Goal: Task Accomplishment & Management: Manage account settings

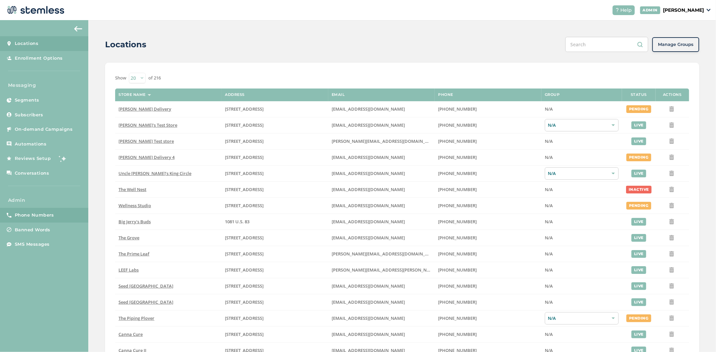
click at [40, 217] on span "Phone Numbers" at bounding box center [34, 215] width 39 height 7
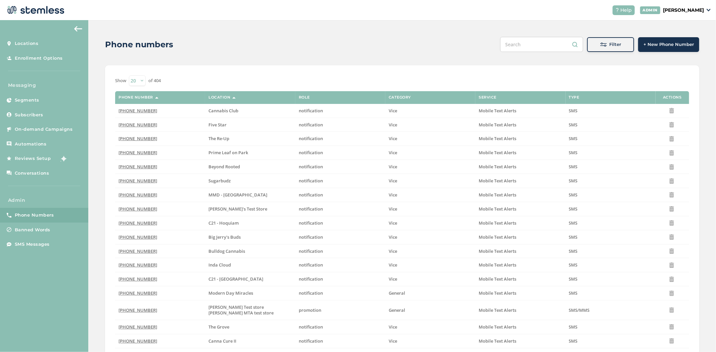
click at [615, 41] on span "Filter" at bounding box center [616, 44] width 12 height 7
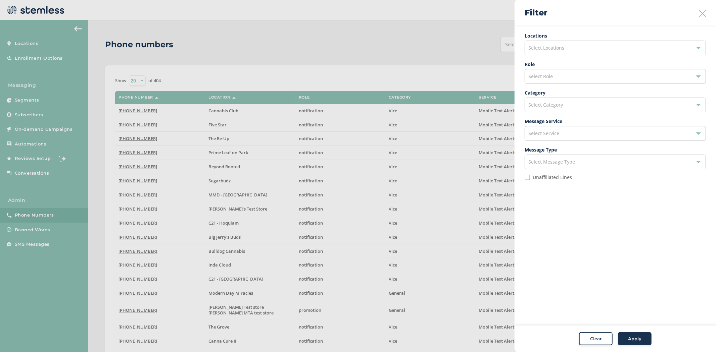
click at [599, 75] on div "Select Role" at bounding box center [615, 76] width 181 height 15
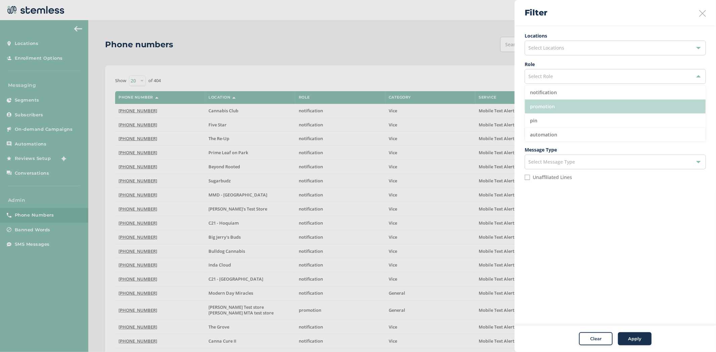
click at [591, 107] on li "promotion" at bounding box center [615, 107] width 181 height 14
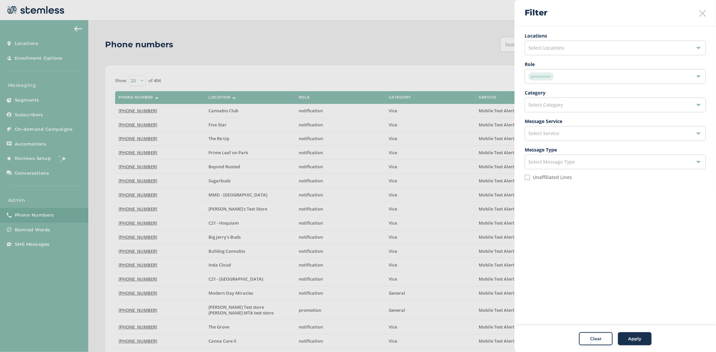
click at [591, 103] on div "Select Category" at bounding box center [615, 105] width 181 height 15
click at [578, 136] on li "Vice" at bounding box center [615, 135] width 181 height 14
click at [541, 179] on label "Unaffiliated Lines" at bounding box center [552, 177] width 39 height 5
click at [530, 179] on input "Unaffiliated Lines" at bounding box center [527, 177] width 5 height 5
checkbox input "true"
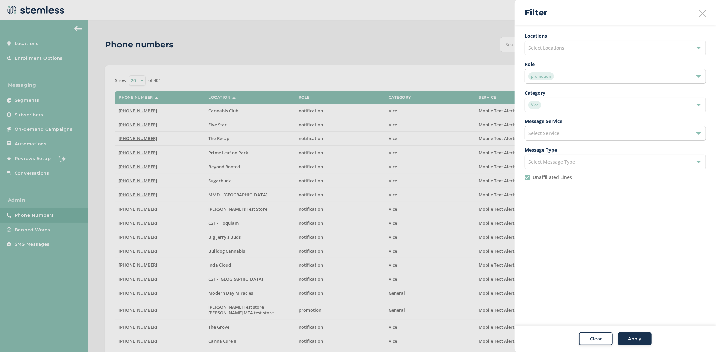
click at [634, 335] on button "Apply" at bounding box center [635, 339] width 34 height 13
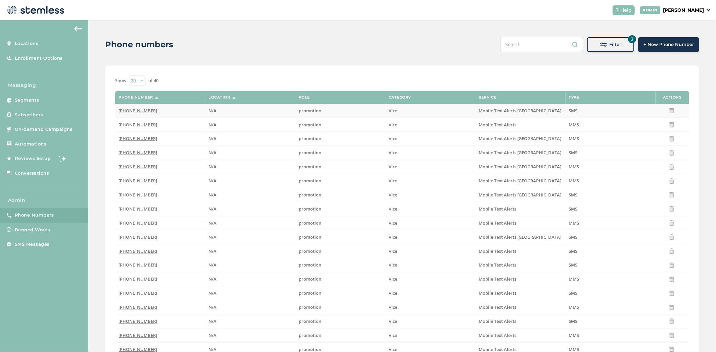
click at [139, 110] on span "[PHONE_NUMBER]" at bounding box center [137, 111] width 39 height 6
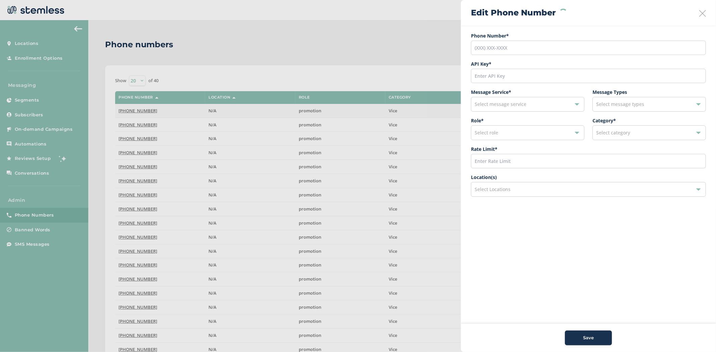
type input "[PHONE_NUMBER]"
type input "5609"
type input "600"
click at [542, 195] on div "Select Locations" at bounding box center [588, 189] width 235 height 15
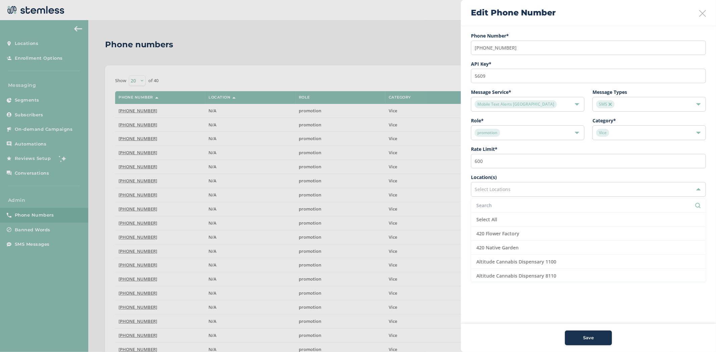
click at [524, 203] on input "text" at bounding box center [588, 205] width 224 height 7
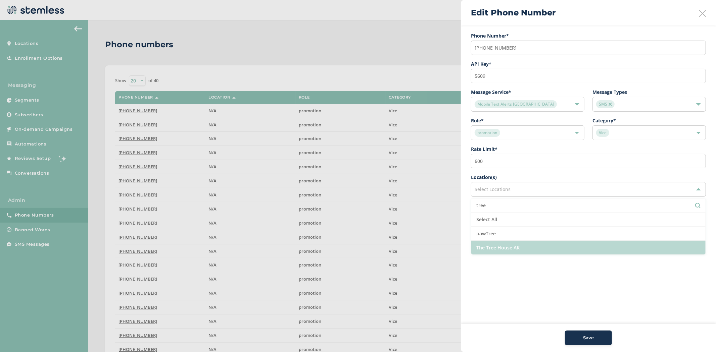
type input "tree"
click at [520, 250] on li "The Tree House AK" at bounding box center [588, 248] width 234 height 14
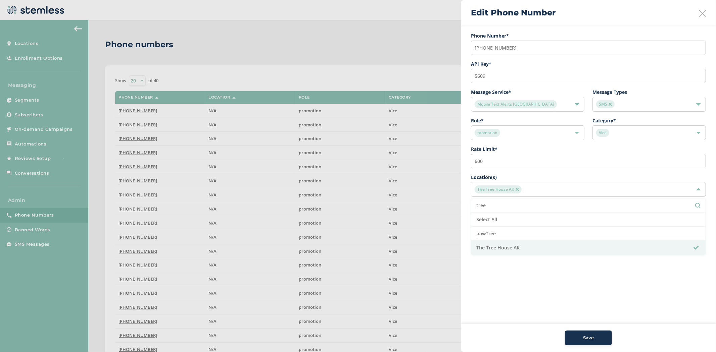
click at [576, 280] on aside "Edit Phone Number Phone Number* [PHONE_NUMBER] API Key * 5609 Message Service *…" at bounding box center [588, 176] width 255 height 352
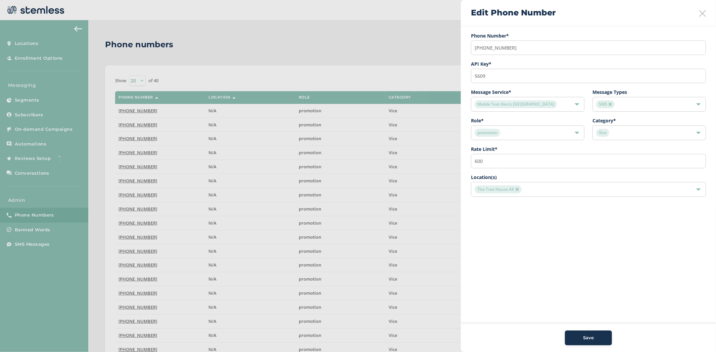
click at [584, 339] on span "Save" at bounding box center [588, 338] width 11 height 7
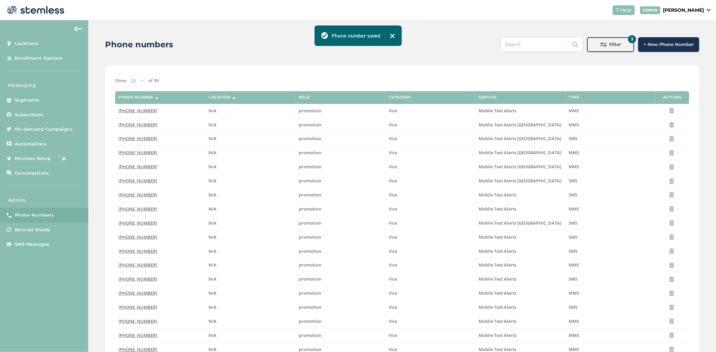
click at [588, 41] on button "3 Filter" at bounding box center [610, 44] width 47 height 15
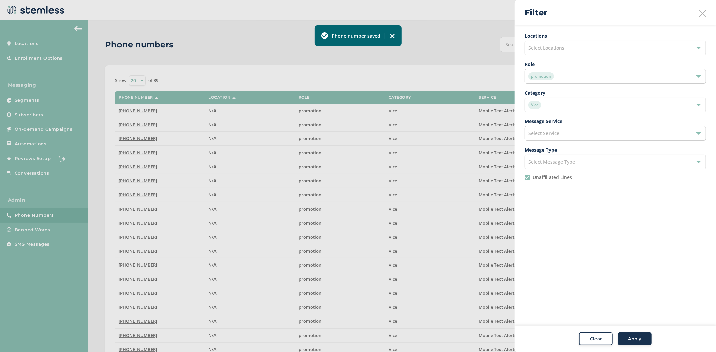
click at [556, 77] on div "promotion" at bounding box center [611, 77] width 167 height 8
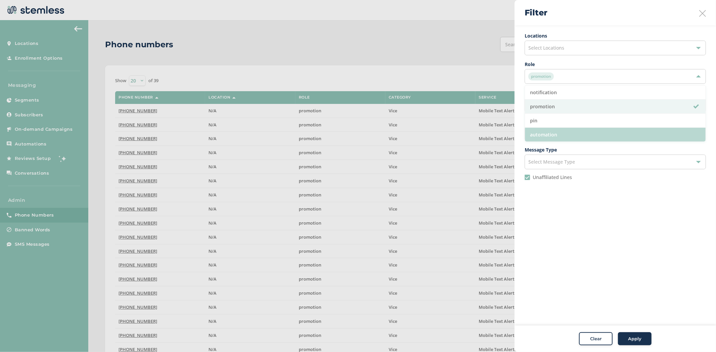
click at [560, 138] on li "automation" at bounding box center [615, 135] width 181 height 14
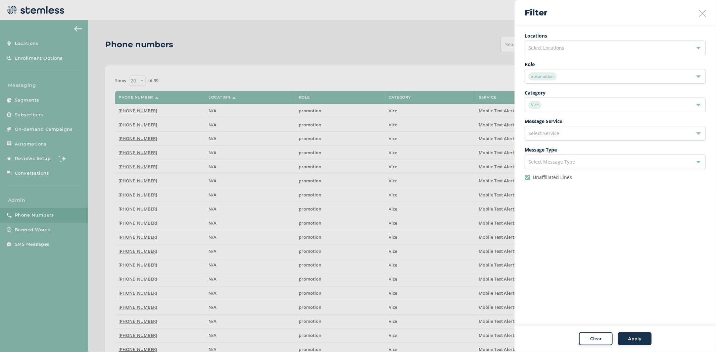
click at [553, 179] on label "Unaffiliated Lines" at bounding box center [552, 177] width 39 height 5
click at [530, 179] on input "Unaffiliated Lines" at bounding box center [527, 177] width 5 height 5
checkbox input "false"
click at [640, 341] on span "Apply" at bounding box center [634, 339] width 13 height 7
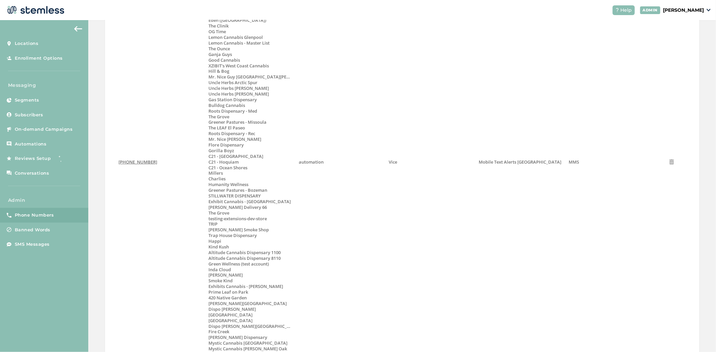
scroll to position [363, 0]
click at [125, 159] on span "[PHONE_NUMBER]" at bounding box center [137, 162] width 39 height 6
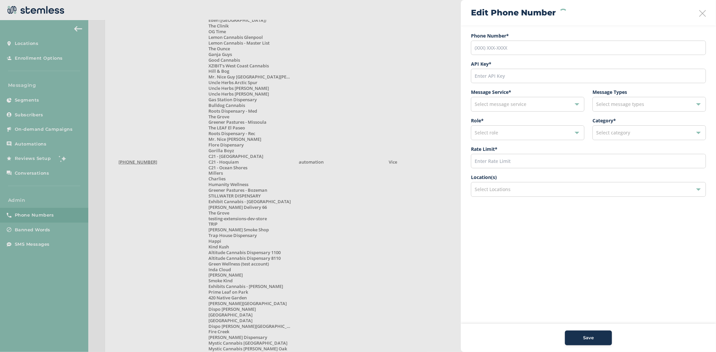
type input "[PHONE_NUMBER]"
type input "21900"
type input "200"
click at [522, 189] on div "147 selected" at bounding box center [588, 189] width 235 height 15
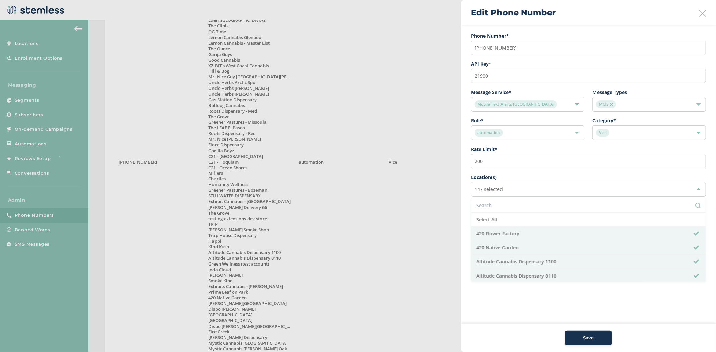
click at [519, 199] on li at bounding box center [588, 206] width 234 height 14
click at [519, 203] on input "text" at bounding box center [588, 205] width 224 height 7
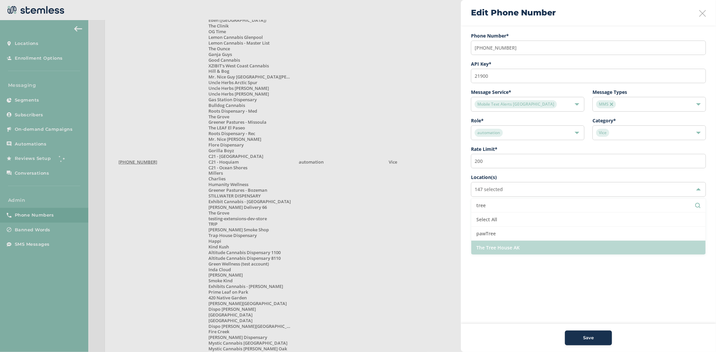
type input "tree"
click at [504, 249] on li "The Tree House AK" at bounding box center [588, 248] width 234 height 14
click at [545, 277] on aside "Edit Phone Number Phone Number* [PHONE_NUMBER] API Key * 21900 Message Service …" at bounding box center [588, 176] width 255 height 352
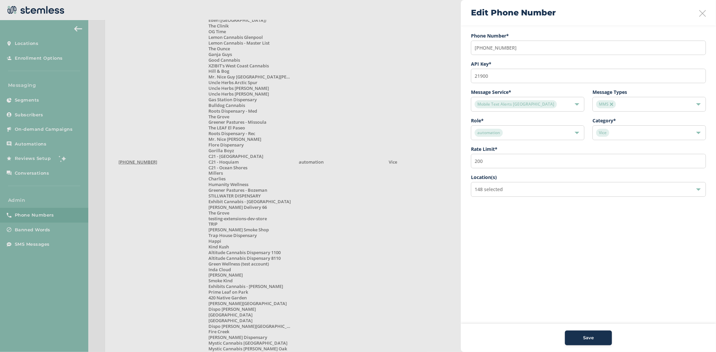
click at [584, 334] on button "Save" at bounding box center [588, 338] width 47 height 15
